Goal: Transaction & Acquisition: Purchase product/service

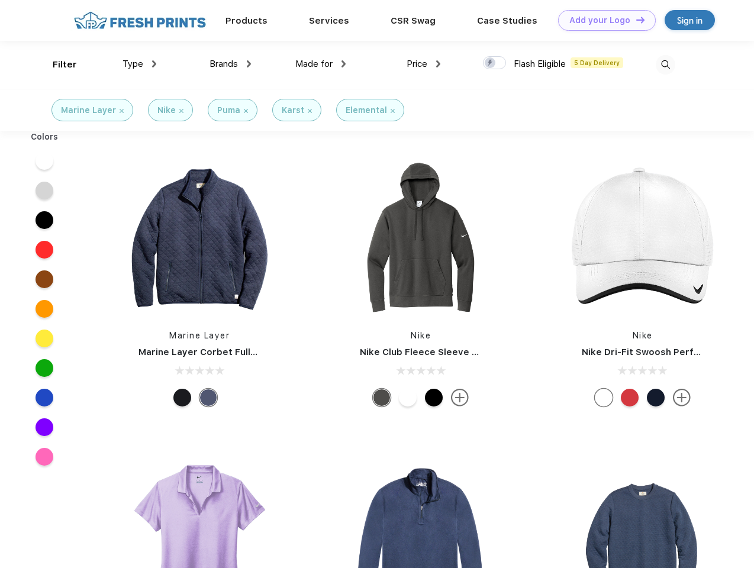
scroll to position [1, 0]
click at [602, 20] on link "Add your Logo Design Tool" at bounding box center [607, 20] width 98 height 21
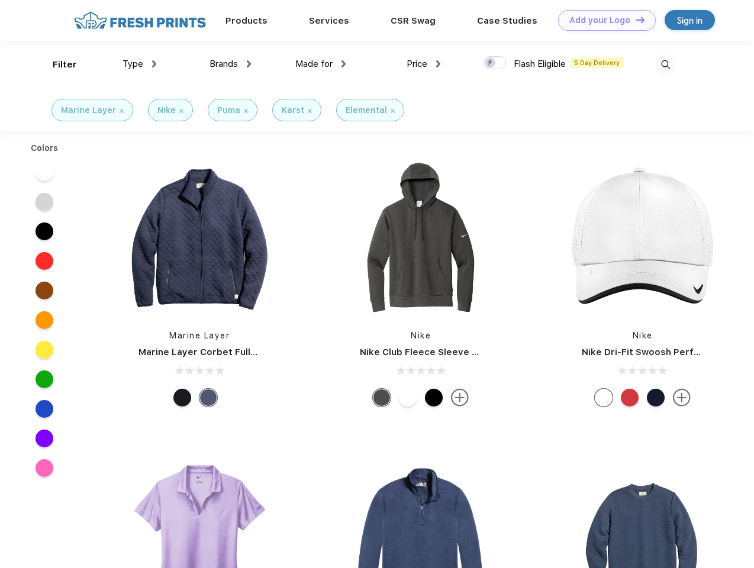
click at [0, 0] on div "Design Tool" at bounding box center [0, 0] width 0 height 0
click at [635, 20] on link "Add your Logo Design Tool" at bounding box center [607, 20] width 98 height 21
click at [57, 65] on div "Filter" at bounding box center [65, 65] width 24 height 14
click at [140, 64] on span "Type" at bounding box center [133, 64] width 21 height 11
click at [230, 64] on span "Brands" at bounding box center [224, 64] width 28 height 11
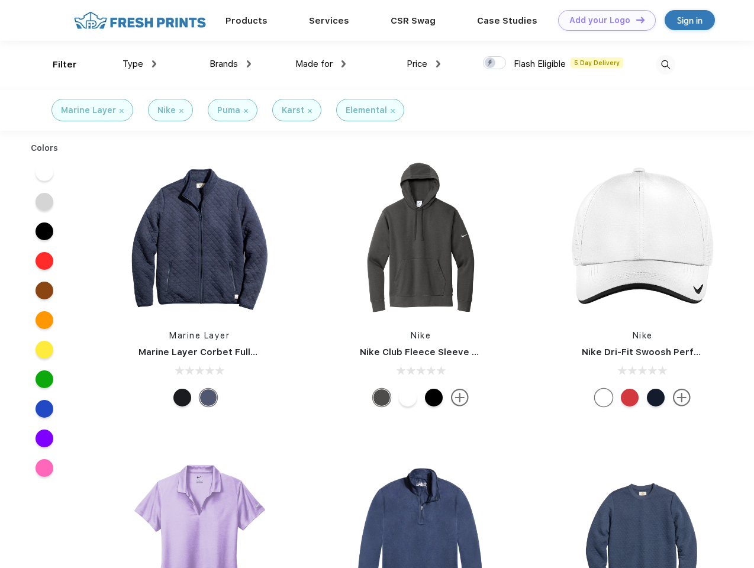
click at [321, 64] on span "Made for" at bounding box center [313, 64] width 37 height 11
click at [424, 64] on span "Price" at bounding box center [417, 64] width 21 height 11
click at [495, 63] on div at bounding box center [494, 62] width 23 height 13
click at [491, 63] on input "checkbox" at bounding box center [487, 60] width 8 height 8
click at [665, 65] on img at bounding box center [666, 65] width 20 height 20
